Goal: Task Accomplishment & Management: Use online tool/utility

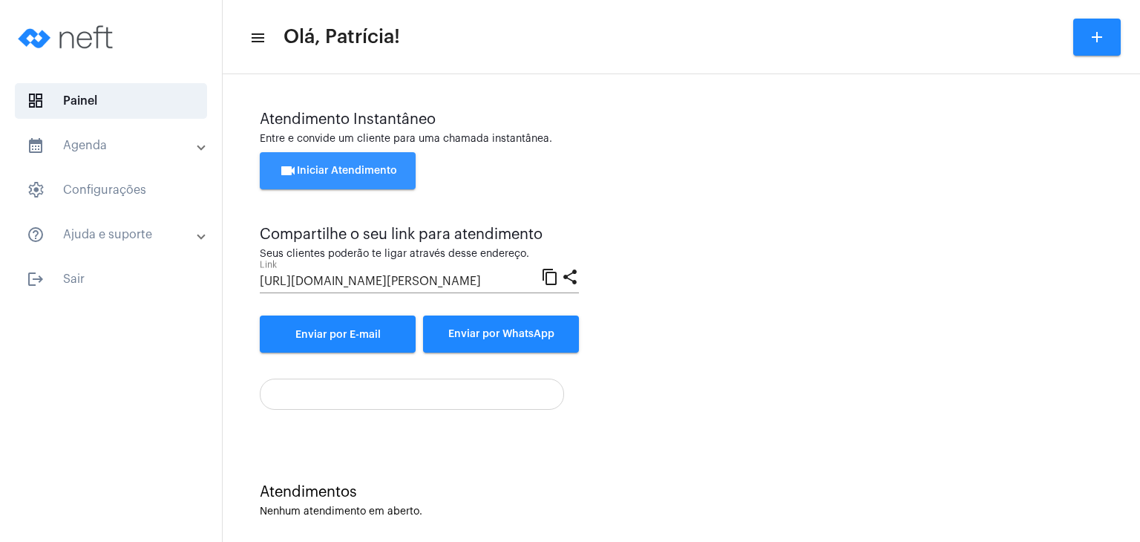
click at [380, 185] on button "videocam Iniciar Atendimento" at bounding box center [338, 170] width 156 height 37
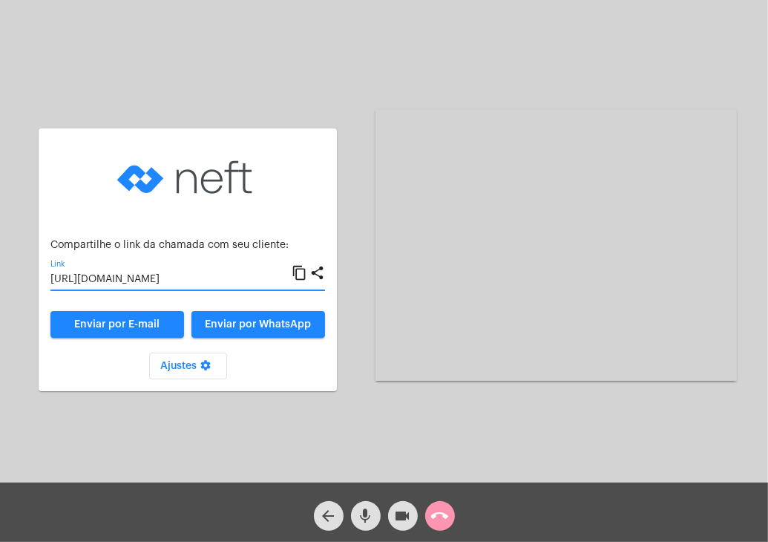
click at [148, 281] on input "[URL][DOMAIN_NAME]" at bounding box center [170, 280] width 241 height 12
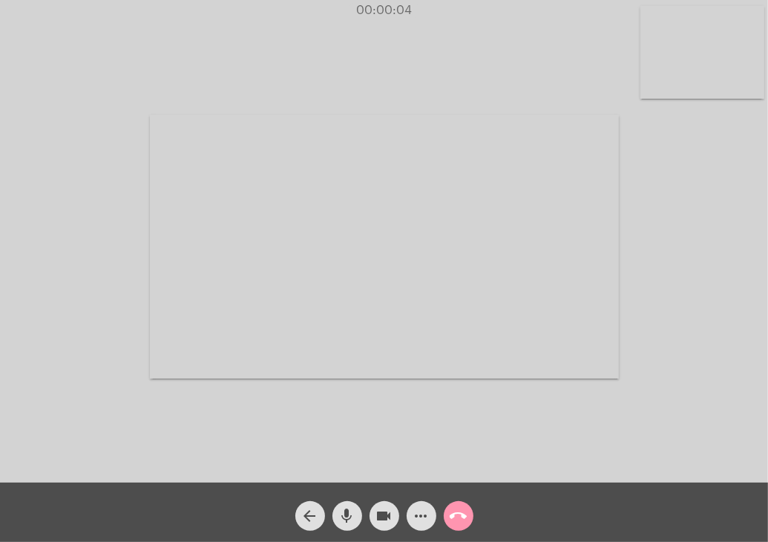
click at [722, 63] on video at bounding box center [703, 52] width 124 height 93
click at [437, 253] on video at bounding box center [475, 245] width 469 height 352
click at [573, 68] on div "Acessando Câmera e Microfone..." at bounding box center [573, 245] width 362 height 479
